Goal: Task Accomplishment & Management: Manage account settings

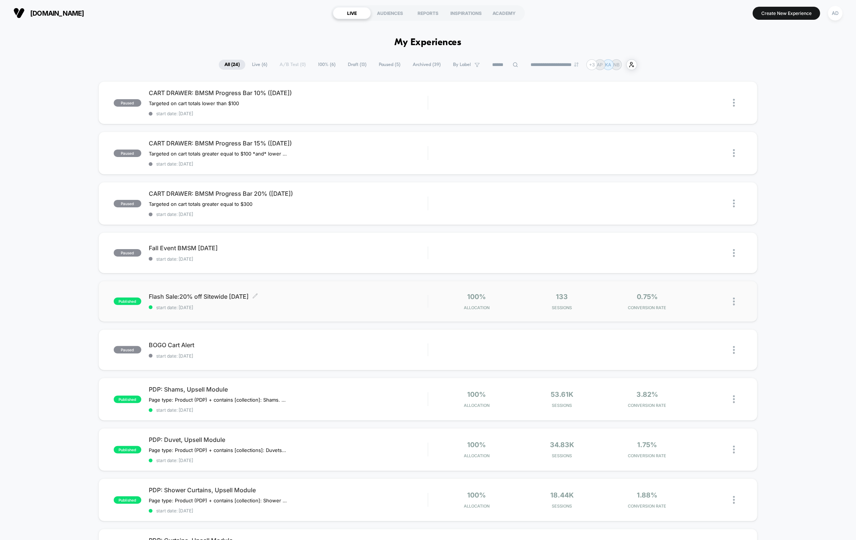
click at [337, 302] on div "Flash Sale:20% off Sitewide [DATE] Click to edit experience details Click to ed…" at bounding box center [288, 302] width 279 height 18
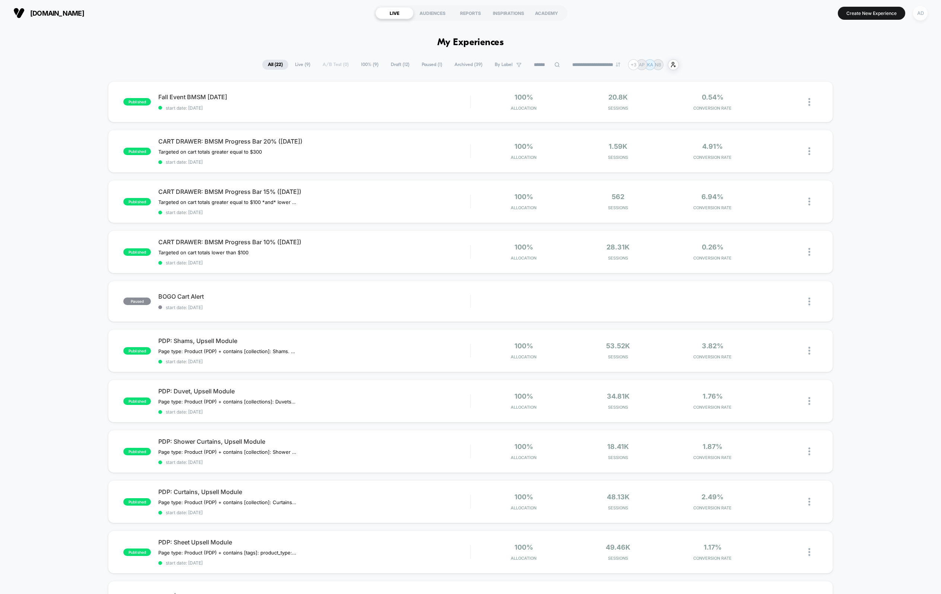
click at [924, 12] on div "AD" at bounding box center [920, 13] width 15 height 15
click at [857, 116] on button "My Teammates" at bounding box center [876, 119] width 89 height 7
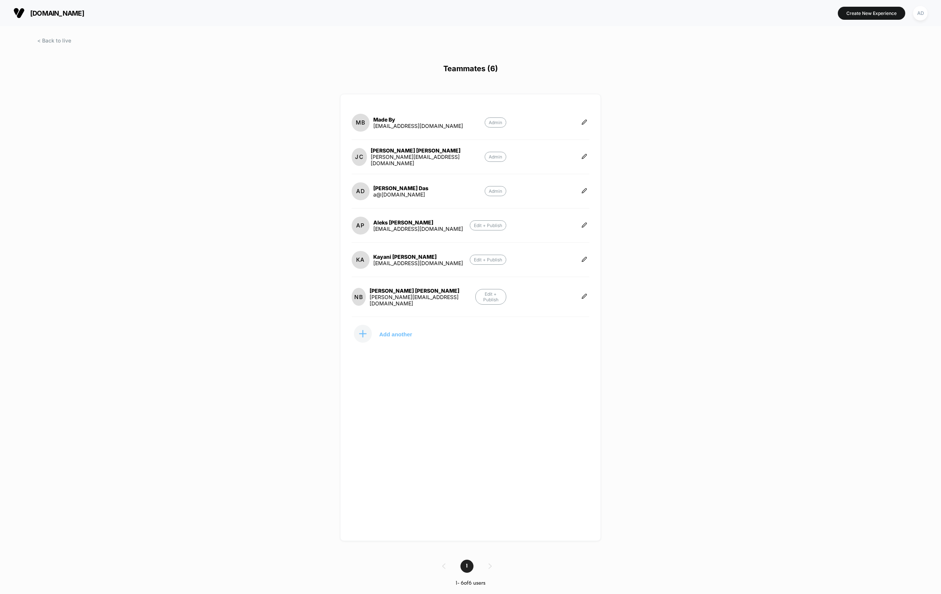
click at [407, 332] on p "Add another" at bounding box center [395, 334] width 33 height 4
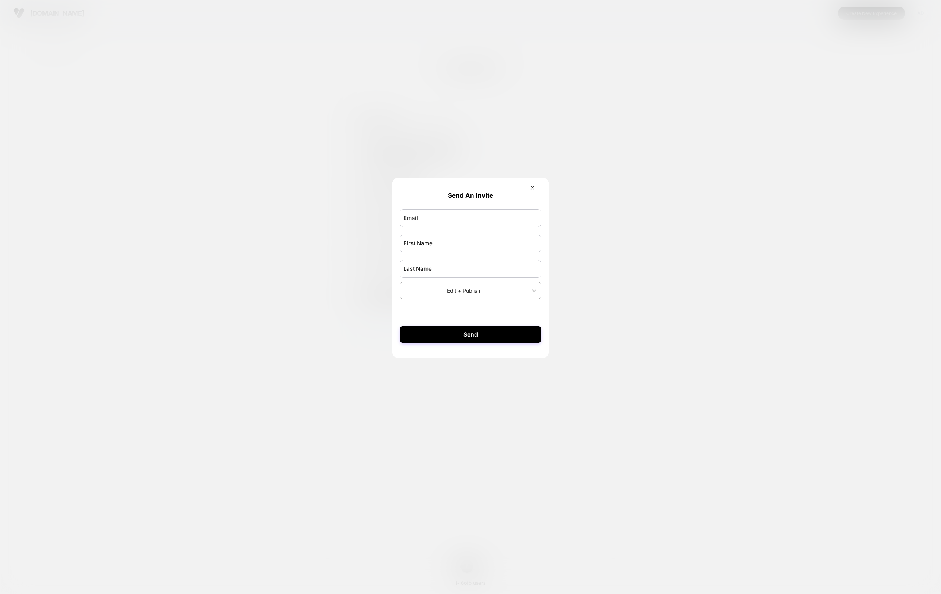
click at [447, 208] on div at bounding box center [471, 217] width 142 height 25
click at [443, 219] on input "email" at bounding box center [471, 218] width 142 height 18
type input "**********"
type input "*****"
type input "****"
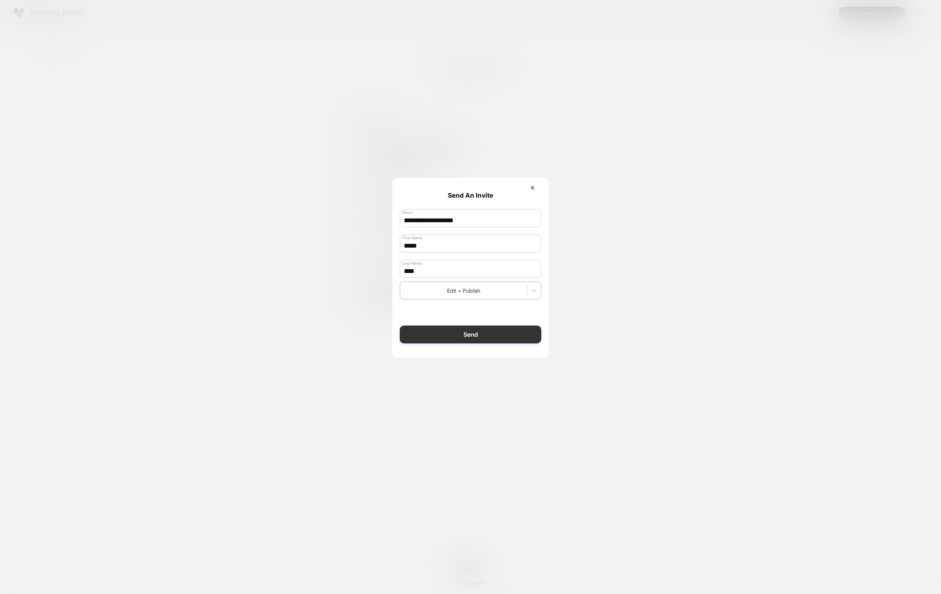
click at [511, 341] on button "Send" at bounding box center [471, 334] width 142 height 18
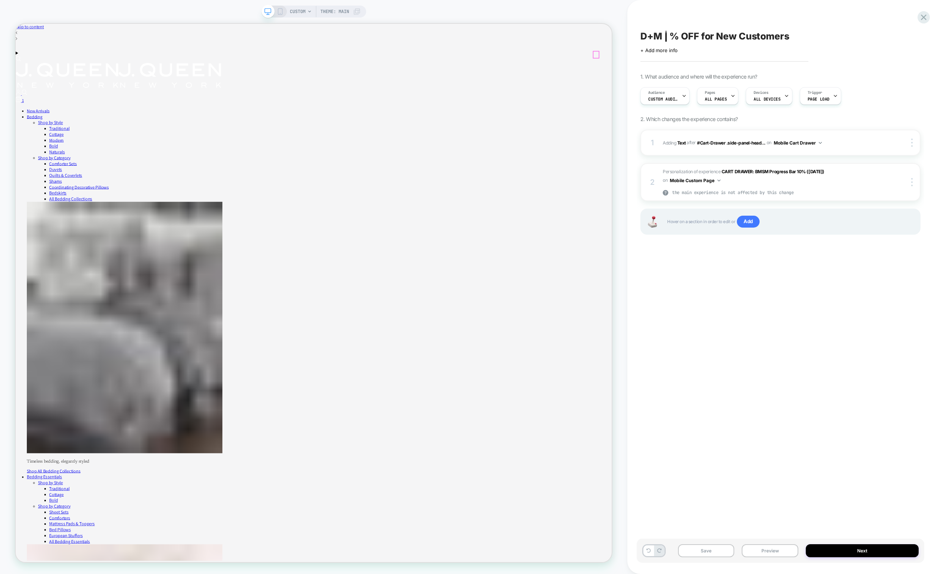
click at [789, 121] on div "1" at bounding box center [413, 125] width 795 height 9
click at [658, 97] on span "Custom Audience" at bounding box center [663, 99] width 30 height 5
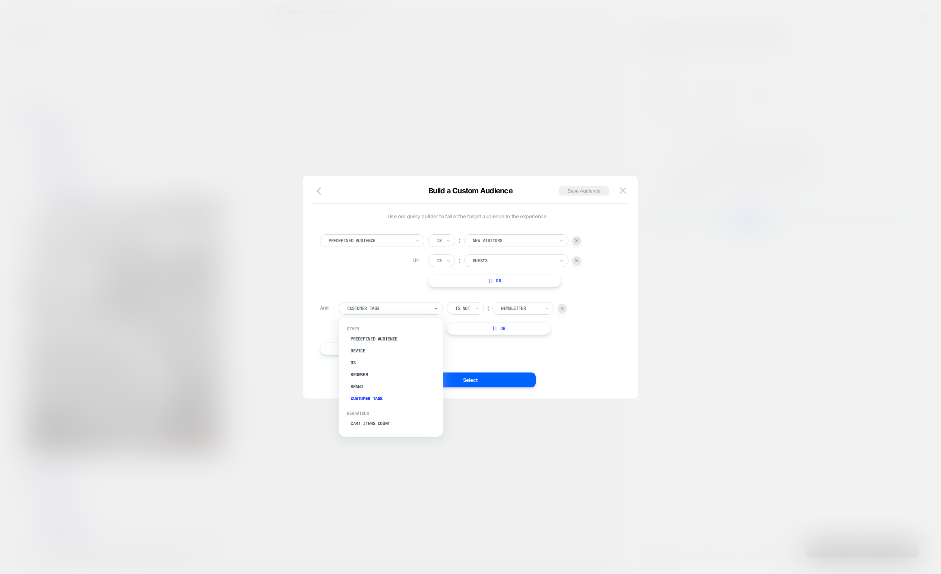
click at [395, 306] on div at bounding box center [388, 308] width 82 height 7
click at [367, 345] on div "UTM Source" at bounding box center [394, 349] width 97 height 12
click at [531, 309] on input at bounding box center [529, 308] width 93 height 13
click at [658, 124] on div at bounding box center [470, 287] width 941 height 574
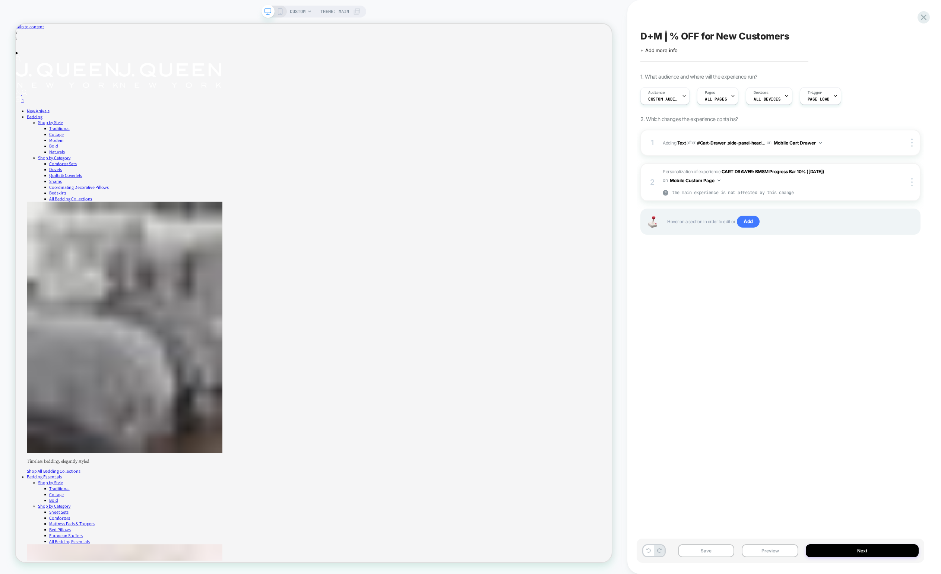
click at [653, 106] on div "Audience Custom Audience Pages ALL PAGES Devices ALL DEVICES Trigger Page Load" at bounding box center [777, 95] width 280 height 25
click at [659, 99] on span "Custom Audience" at bounding box center [663, 99] width 30 height 5
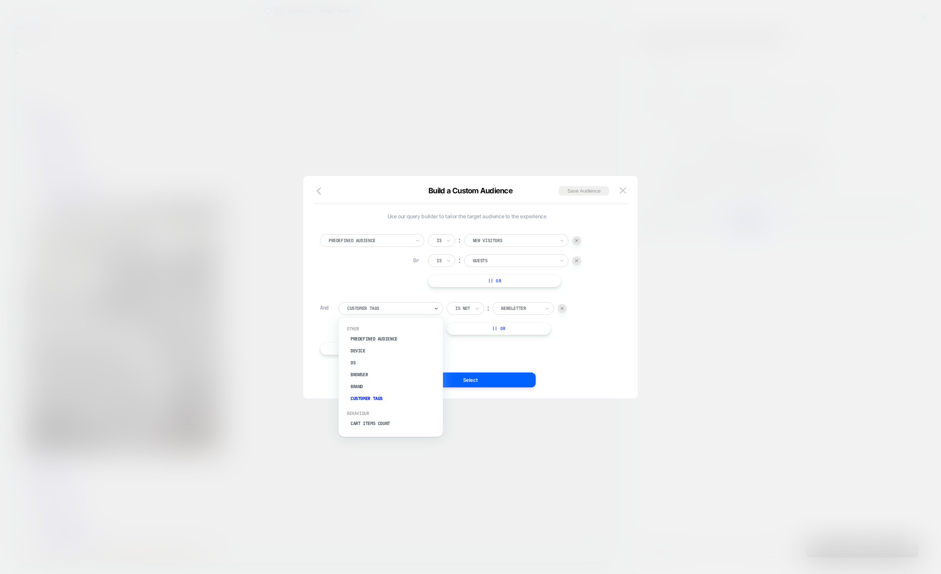
click at [404, 307] on div at bounding box center [388, 308] width 82 height 7
click at [614, 364] on div "Use our query builder to tailor the target audience to the experience Predefine…" at bounding box center [467, 287] width 312 height 193
click at [364, 305] on div at bounding box center [388, 308] width 82 height 7
click at [525, 311] on div at bounding box center [520, 308] width 39 height 7
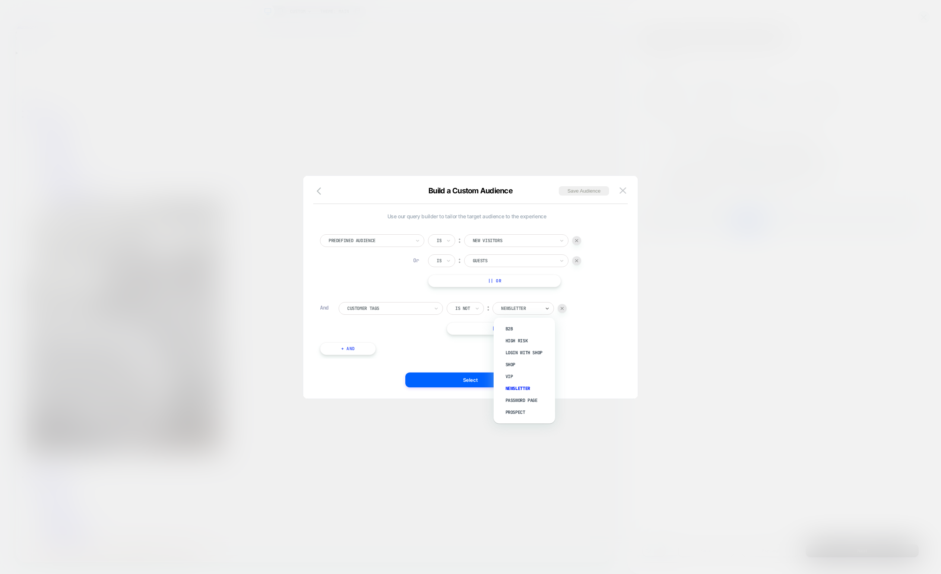
click at [366, 307] on div at bounding box center [388, 308] width 82 height 7
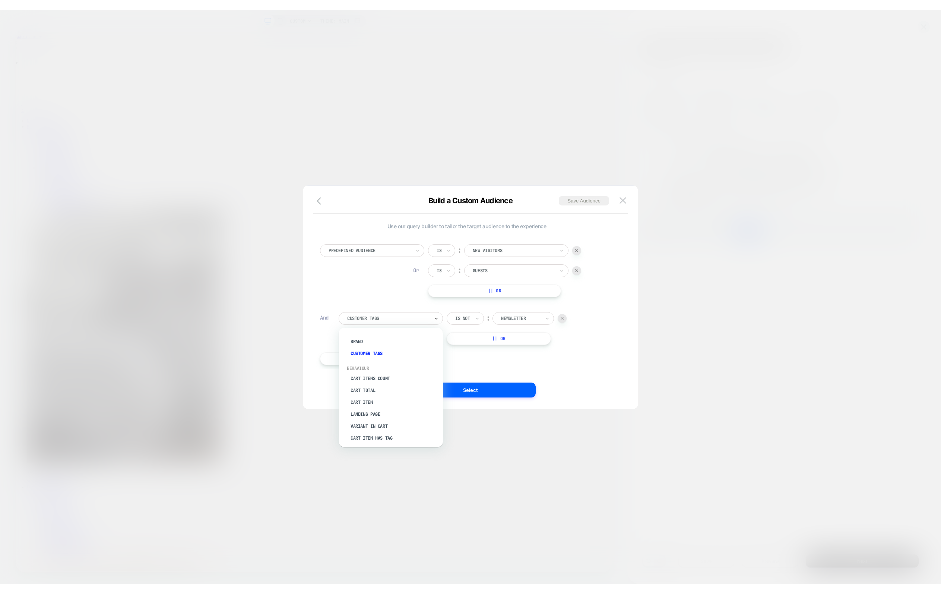
scroll to position [0, 0]
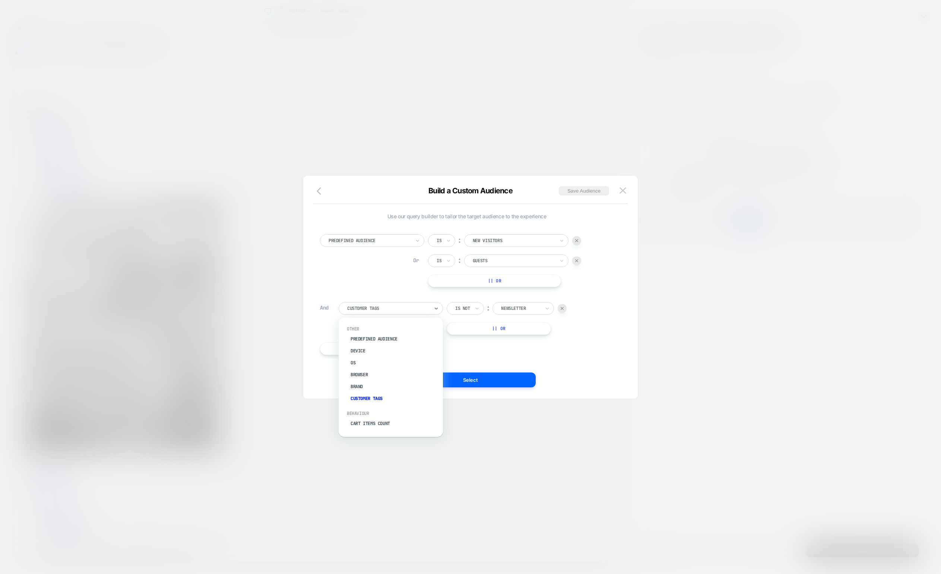
click at [378, 397] on div "Customer Tags" at bounding box center [394, 399] width 97 height 12
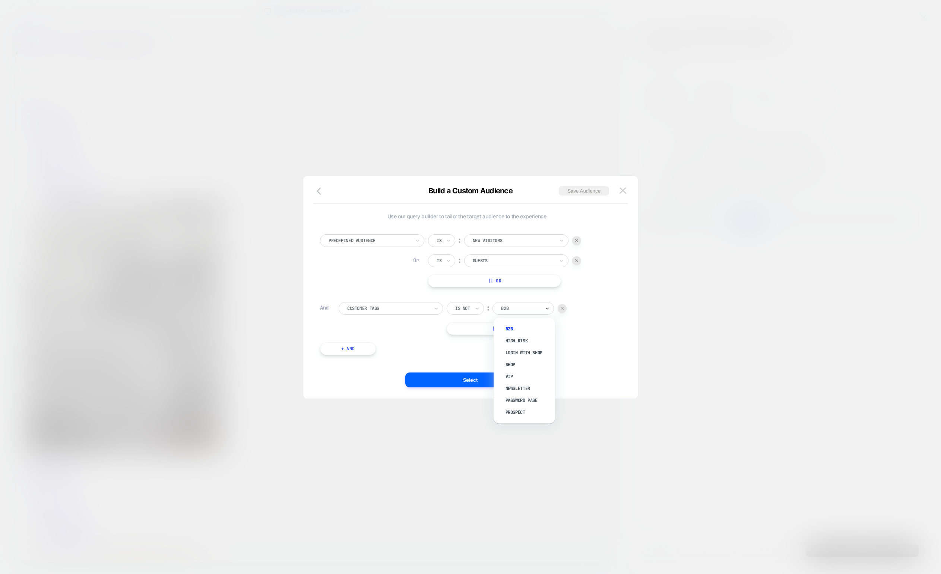
click at [535, 303] on div "B2B" at bounding box center [523, 308] width 61 height 13
type input "*"
type input "*******"
click at [562, 310] on div at bounding box center [562, 308] width 9 height 9
click at [370, 305] on button "+ And" at bounding box center [348, 301] width 56 height 13
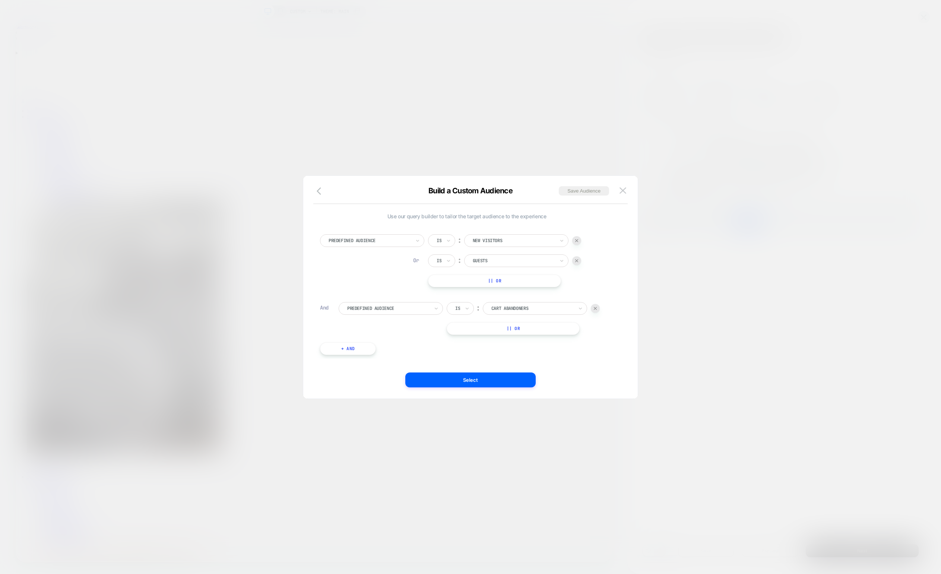
click at [372, 309] on div at bounding box center [388, 308] width 82 height 7
click at [379, 396] on div "Customer Tags" at bounding box center [394, 399] width 97 height 12
click at [527, 314] on div "Is ︰ B2B || Or" at bounding box center [502, 318] width 110 height 33
click at [528, 310] on div at bounding box center [511, 308] width 39 height 7
click at [625, 190] on img at bounding box center [623, 190] width 7 height 6
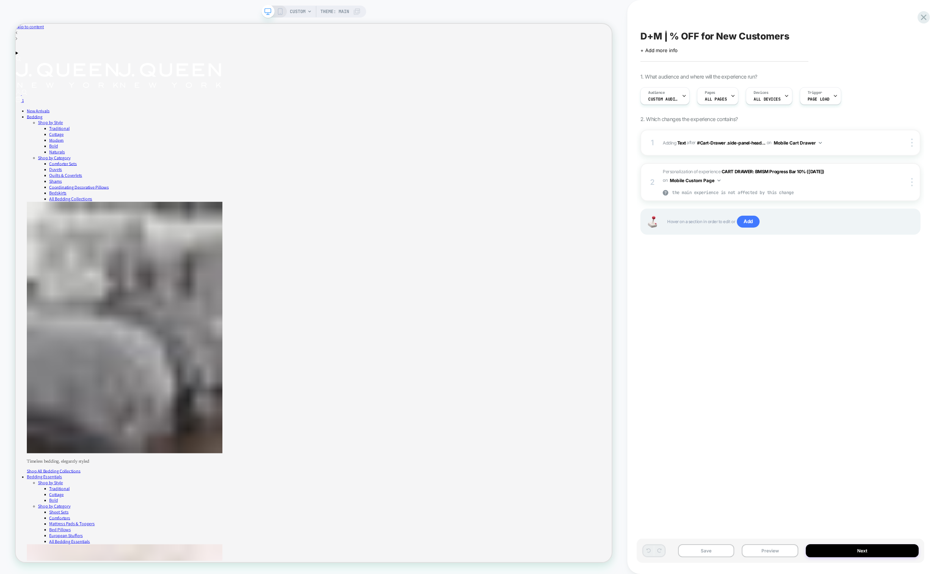
click at [280, 13] on rect at bounding box center [280, 13] width 1 height 0
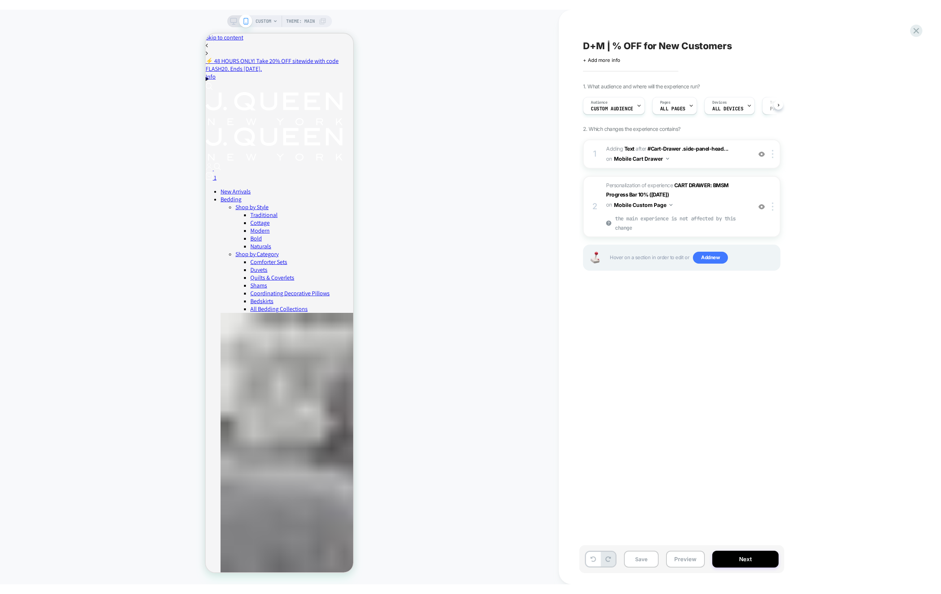
scroll to position [0, 0]
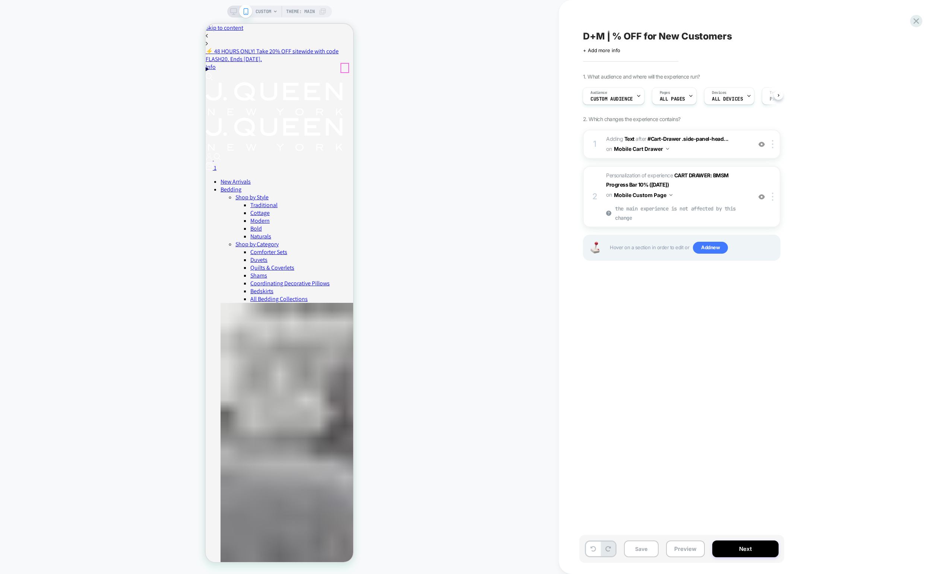
click at [346, 162] on div "1" at bounding box center [280, 166] width 148 height 9
click at [622, 95] on div "Audience Custom Audience" at bounding box center [611, 96] width 57 height 17
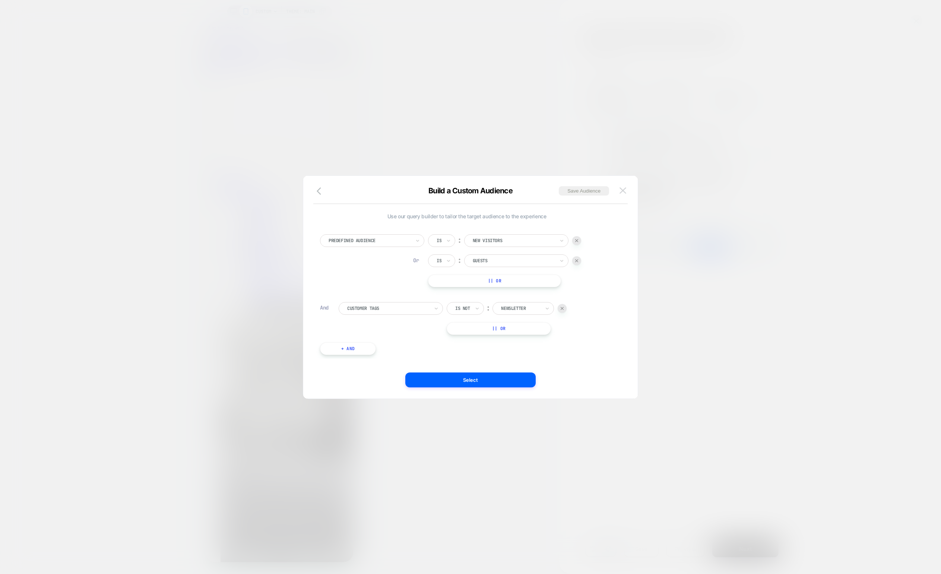
click at [626, 187] on button at bounding box center [623, 190] width 11 height 11
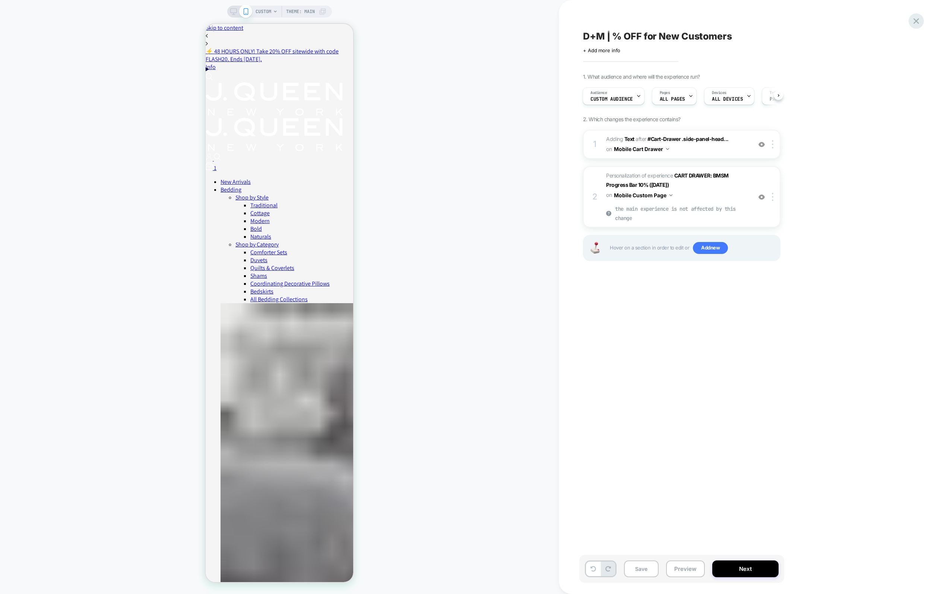
click at [919, 22] on icon at bounding box center [917, 21] width 10 height 10
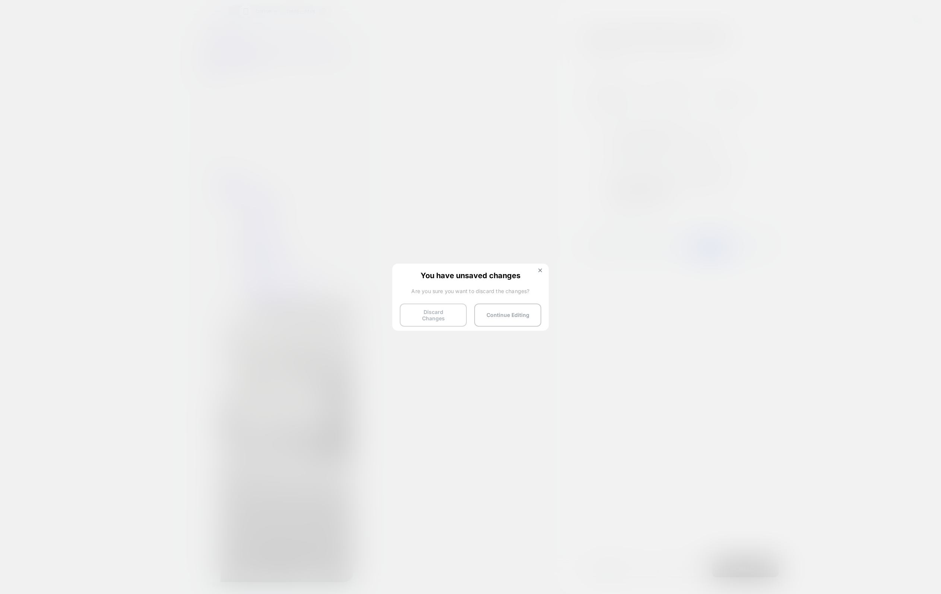
click at [455, 304] on button "Discard Changes" at bounding box center [433, 314] width 67 height 23
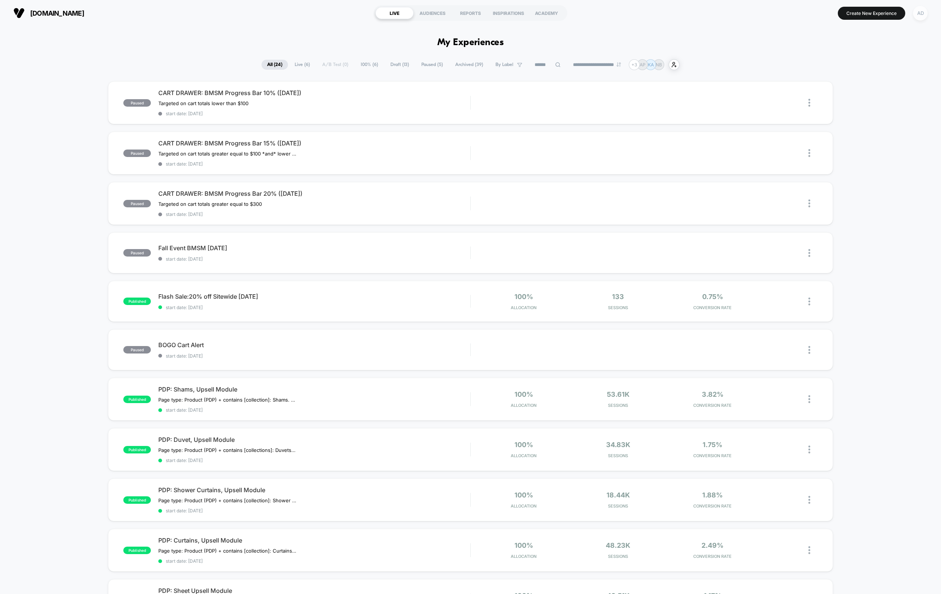
click at [923, 15] on div "AD" at bounding box center [920, 13] width 15 height 15
click at [862, 119] on span "My Teammates" at bounding box center [883, 119] width 76 height 6
